Goal: Navigation & Orientation: Go to known website

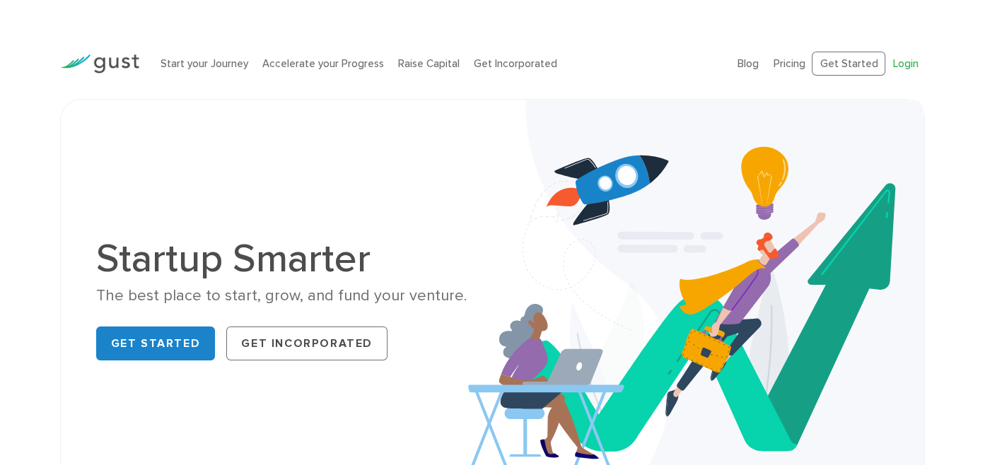
click at [900, 59] on link "Login" at bounding box center [904, 63] width 25 height 13
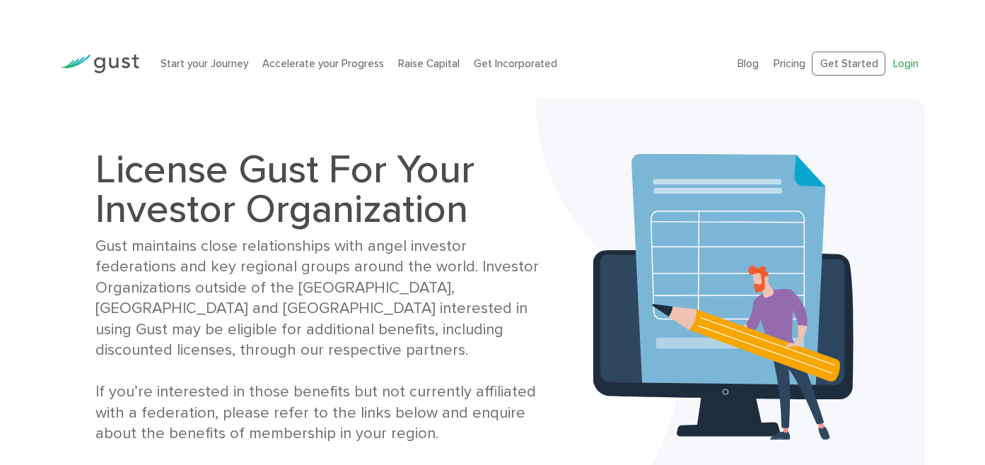
click at [892, 59] on link "Login" at bounding box center [904, 63] width 25 height 13
click at [831, 72] on link "Get Started" at bounding box center [848, 64] width 74 height 25
